Goal: Information Seeking & Learning: Learn about a topic

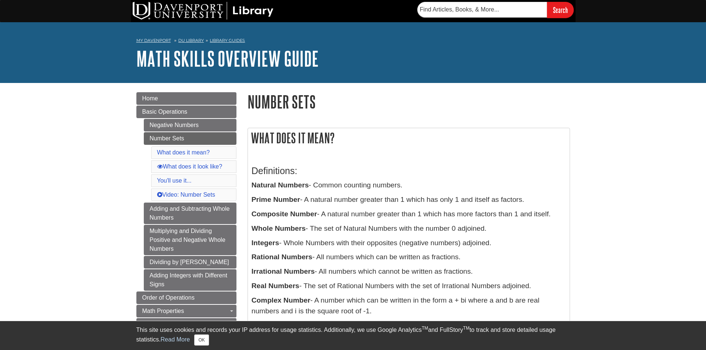
click at [439, 224] on p "Whole Numbers - The set of Natural Numbers with the number 0 adjoined." at bounding box center [409, 228] width 314 height 11
click at [195, 342] on button "OK" at bounding box center [201, 340] width 14 height 11
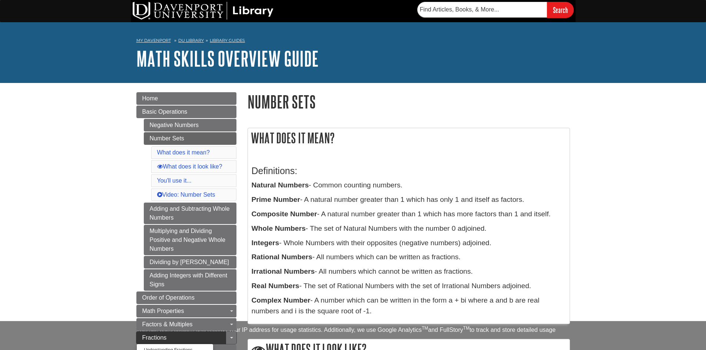
click at [188, 342] on link "Fractions" at bounding box center [186, 338] width 100 height 13
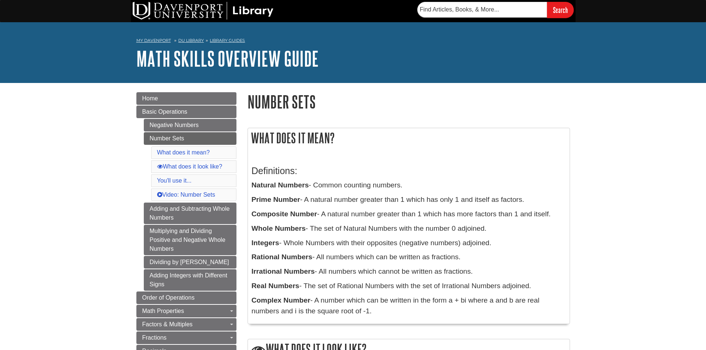
click at [525, 244] on p "Integers - Whole Numbers with their opposites (negative numbers) adjoined." at bounding box center [409, 243] width 314 height 11
drag, startPoint x: 278, startPoint y: 244, endPoint x: 258, endPoint y: 247, distance: 20.7
click at [258, 247] on b "Integers" at bounding box center [266, 243] width 28 height 8
click at [273, 245] on b "Integers" at bounding box center [266, 243] width 28 height 8
drag, startPoint x: 279, startPoint y: 243, endPoint x: 252, endPoint y: 244, distance: 27.4
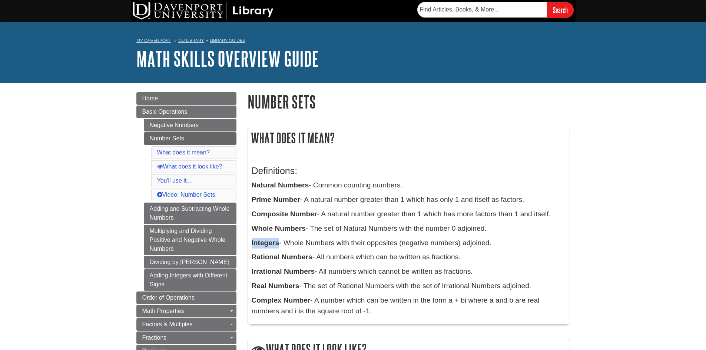
click at [252, 244] on b "Integers" at bounding box center [266, 243] width 28 height 8
click at [469, 226] on p "Whole Numbers - The set of Natural Numbers with the number 0 adjoined." at bounding box center [409, 228] width 314 height 11
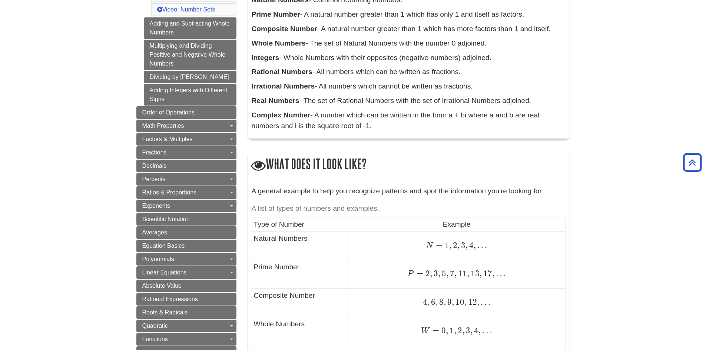
scroll to position [222, 0]
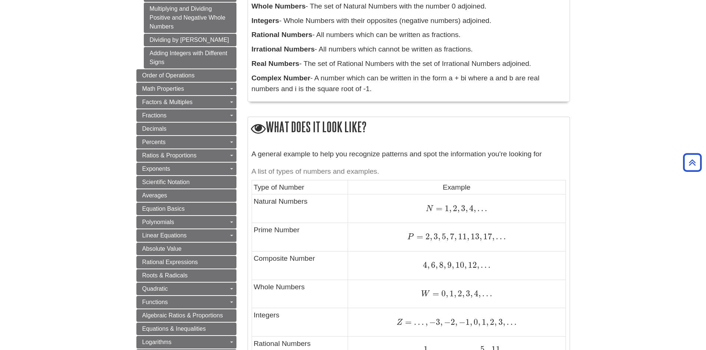
click at [413, 199] on td "N = 1 , 2 , 3 , 4 , . . . N = 1 , 2 , 3 , 4 , . . ." at bounding box center [457, 209] width 218 height 29
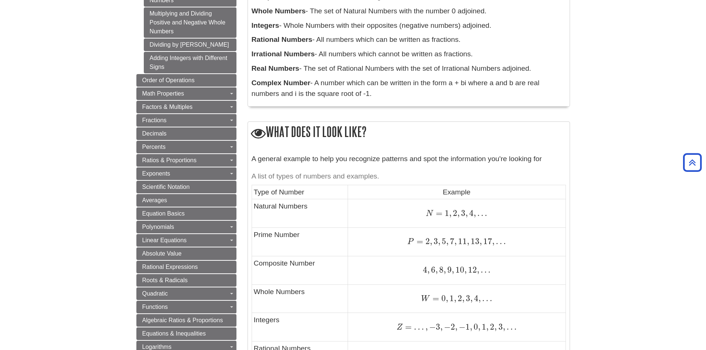
scroll to position [215, 0]
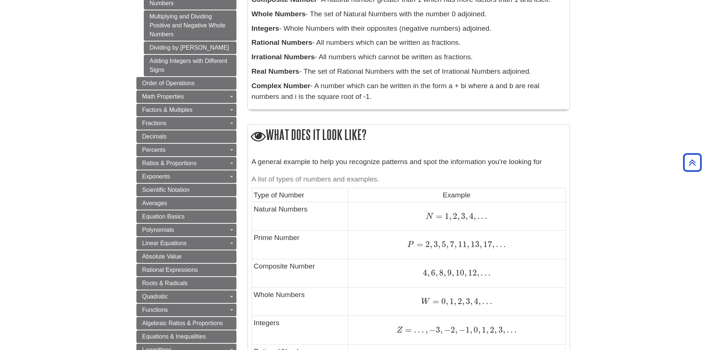
click at [429, 277] on span "," at bounding box center [428, 273] width 2 height 10
